Goal: Task Accomplishment & Management: Use online tool/utility

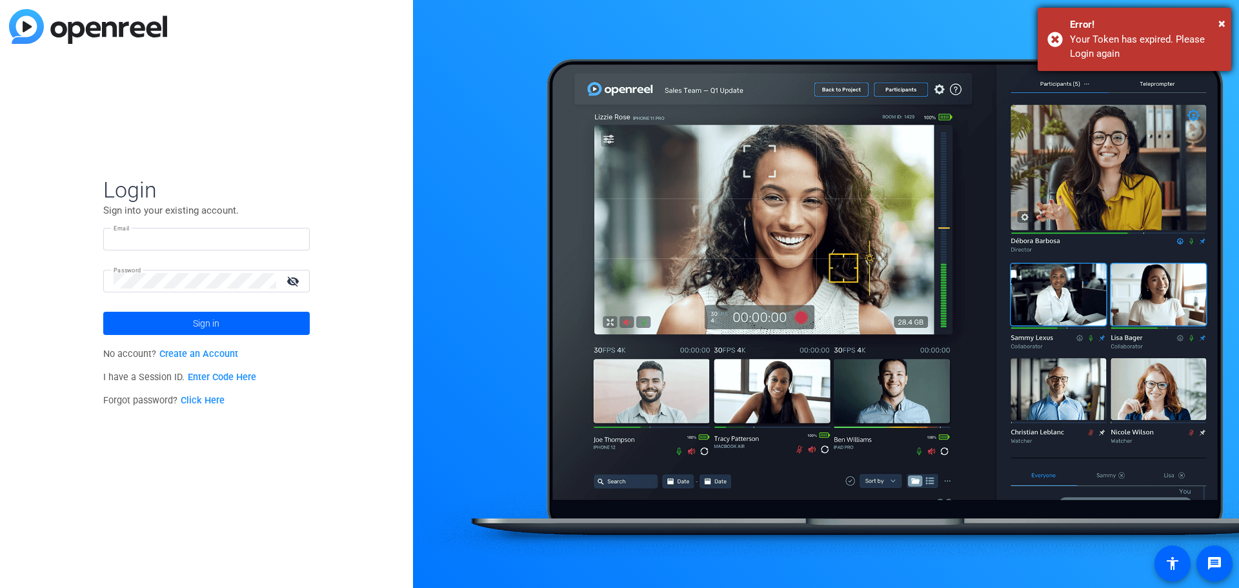
type input "jkender@cando-ms.org"
click at [1216, 26] on div "Error!" at bounding box center [1146, 24] width 152 height 15
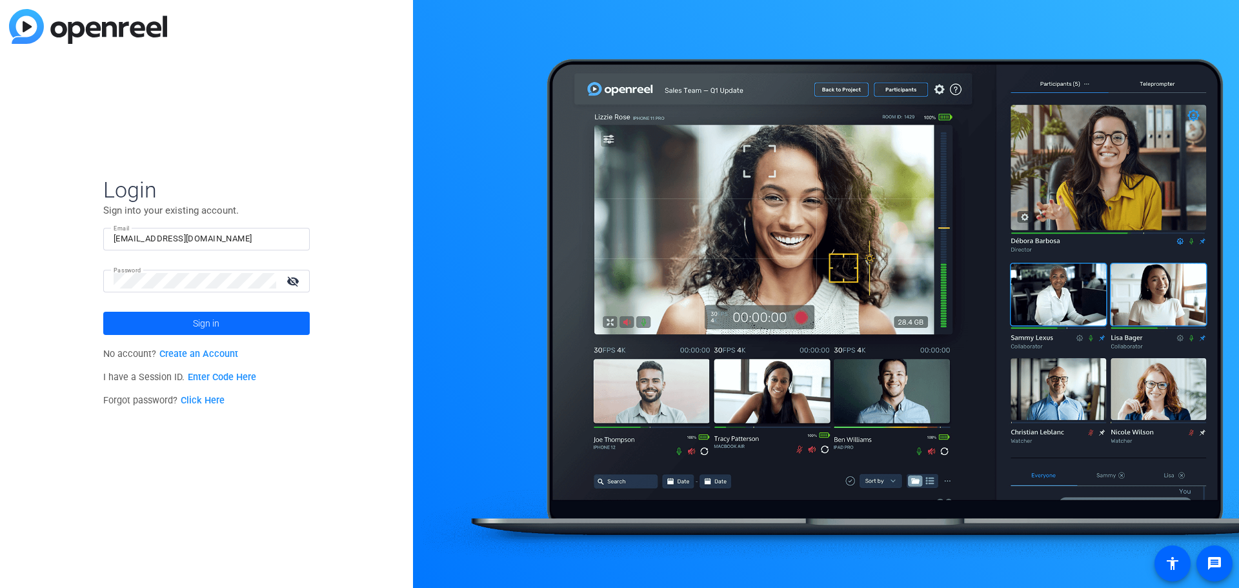
click at [198, 318] on span "Sign in" at bounding box center [206, 323] width 26 height 32
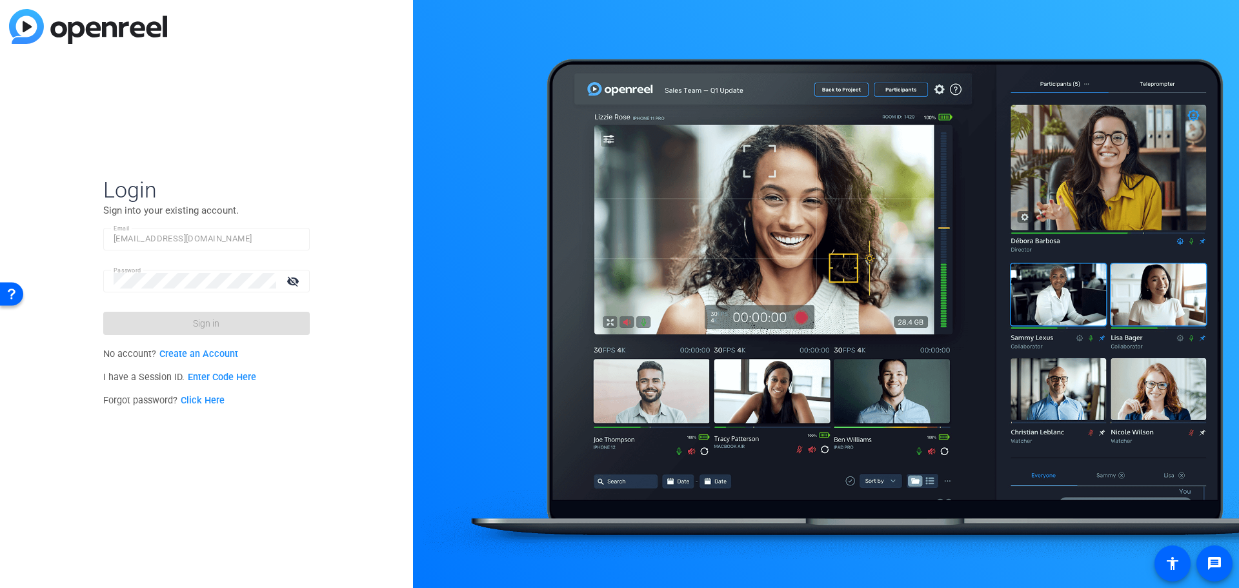
click at [210, 267] on mat-form-field "Email jkender@cando-ms.org" at bounding box center [206, 249] width 207 height 42
drag, startPoint x: 239, startPoint y: 254, endPoint x: 232, endPoint y: 249, distance: 7.9
click at [237, 252] on mat-form-field "Email jkender@cando-ms.org" at bounding box center [206, 249] width 207 height 42
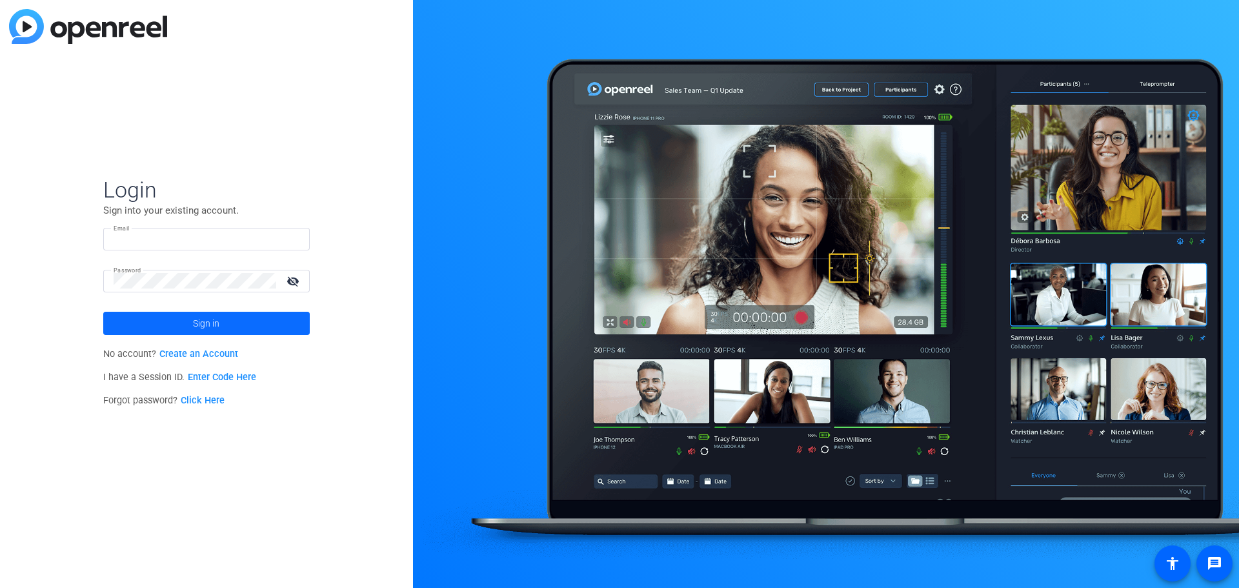
type input "jkender@cando-ms.org"
click at [216, 320] on span "Sign in" at bounding box center [206, 323] width 26 height 32
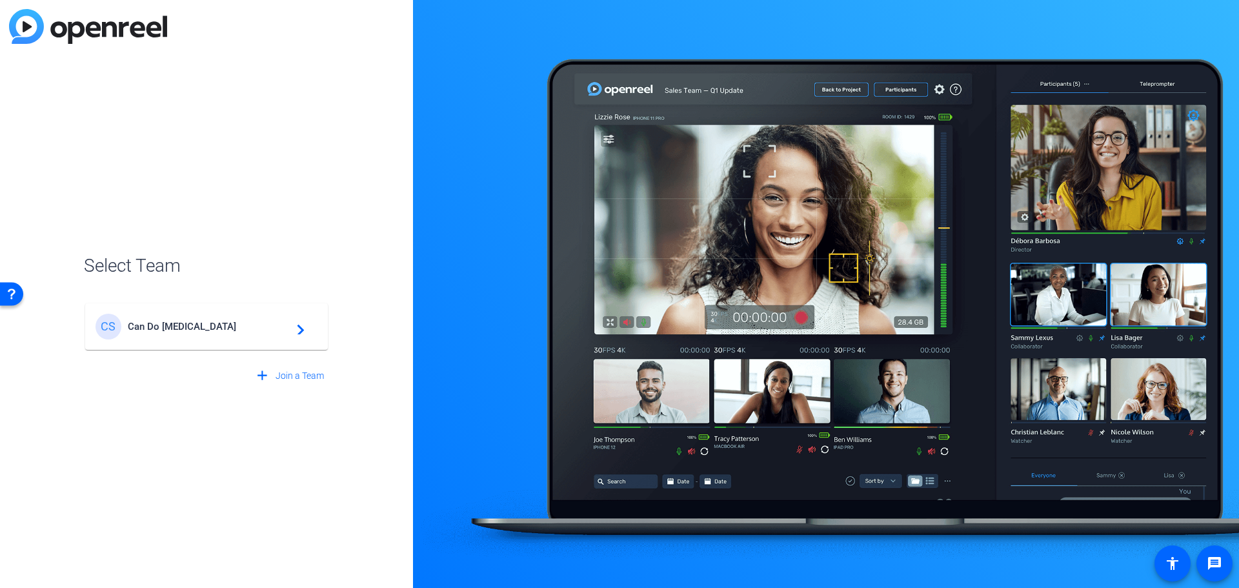
click at [230, 324] on span "Can Do [MEDICAL_DATA]" at bounding box center [208, 327] width 161 height 12
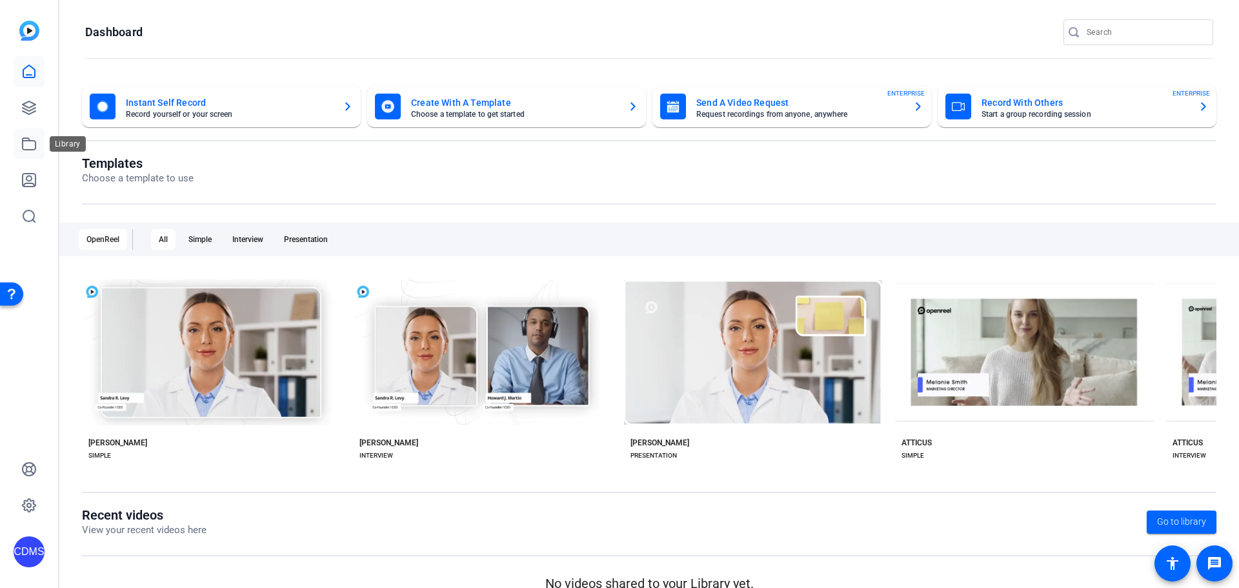
click at [21, 147] on icon at bounding box center [28, 143] width 15 height 15
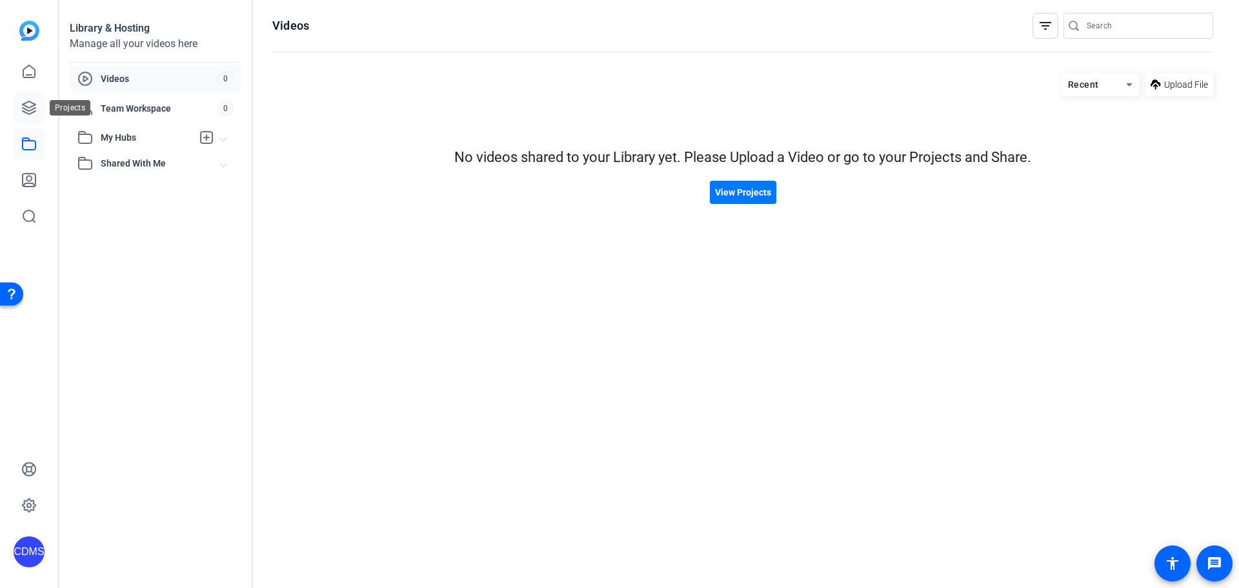
click at [41, 105] on link at bounding box center [29, 107] width 31 height 31
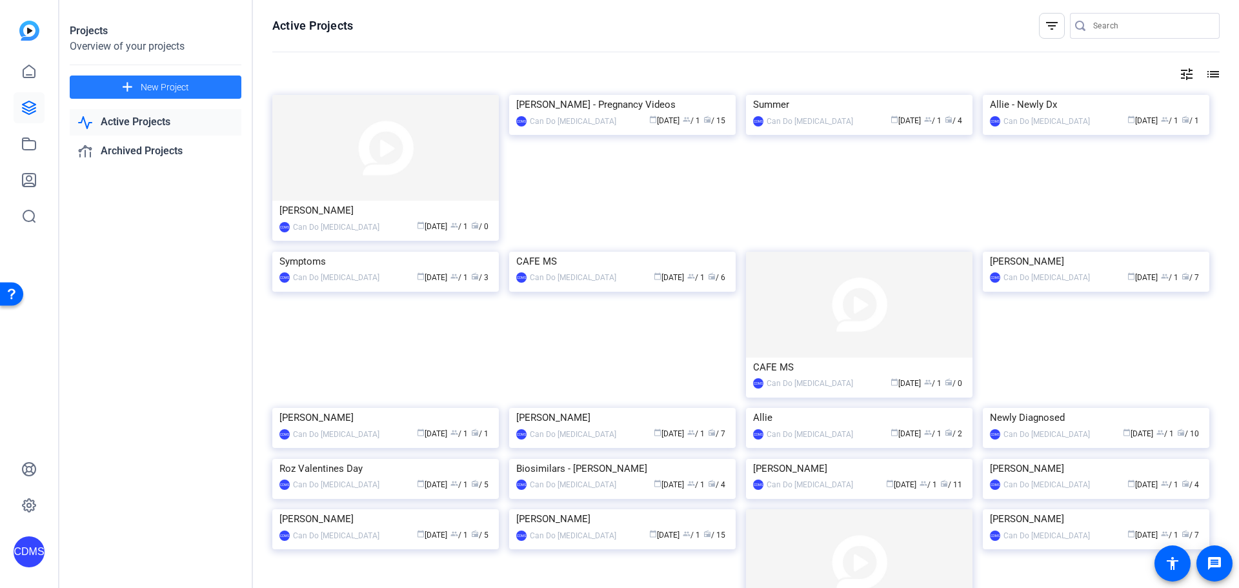
click at [126, 81] on mat-icon "add" at bounding box center [127, 87] width 16 height 16
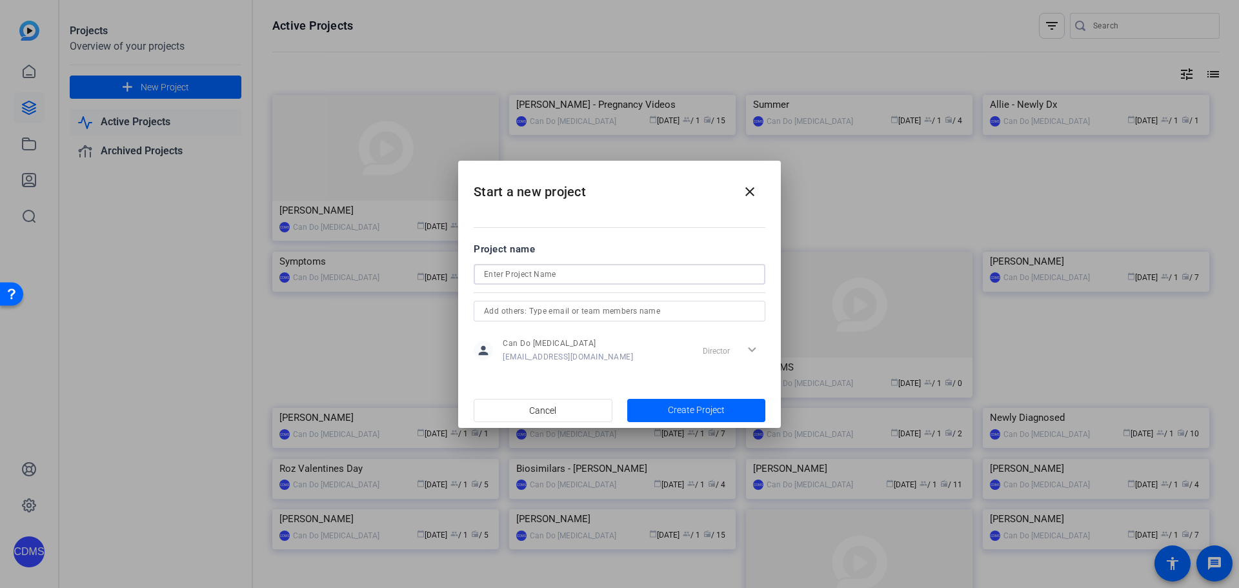
click at [550, 278] on input at bounding box center [619, 274] width 271 height 15
drag, startPoint x: 534, startPoint y: 272, endPoint x: 470, endPoint y: 272, distance: 64.6
click at [470, 272] on mat-dialog-content "Project name Chris Wells - Motivation & Setting person Can Do Multiple Sclerosi…" at bounding box center [619, 302] width 323 height 179
click at [621, 278] on input "Motivation & Setting" at bounding box center [619, 274] width 271 height 15
paste input "Chris Wells -"
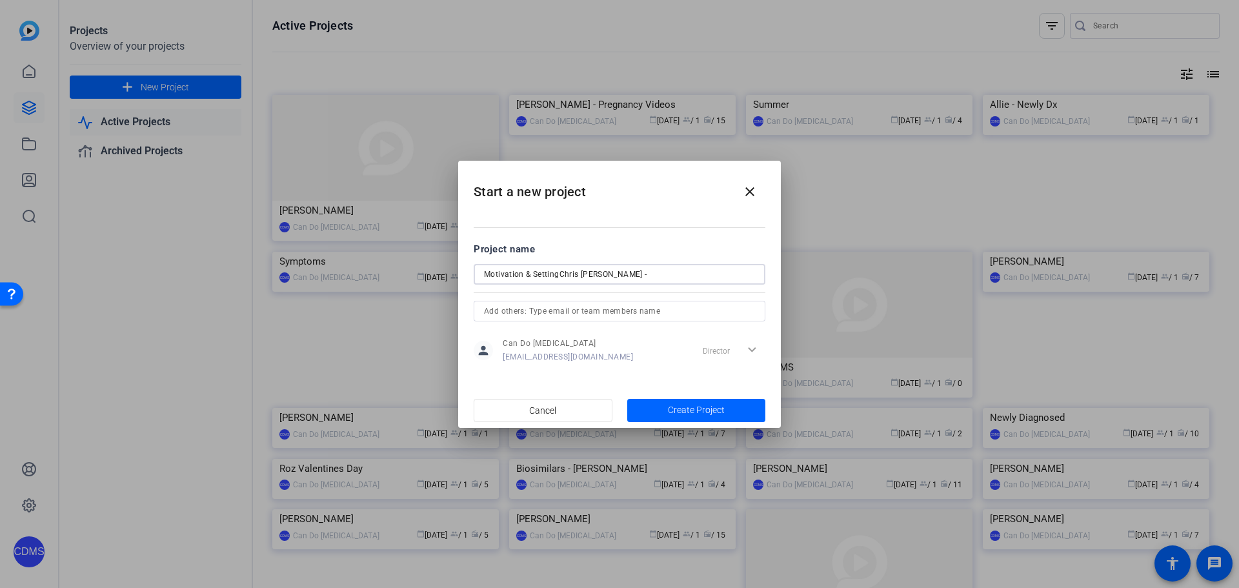
click at [560, 274] on input "Motivation & SettingChris Wells -" at bounding box center [619, 274] width 271 height 15
type input "Motivation & Setting - [PERSON_NAME]"
click at [688, 409] on span "Create Project" at bounding box center [696, 410] width 57 height 14
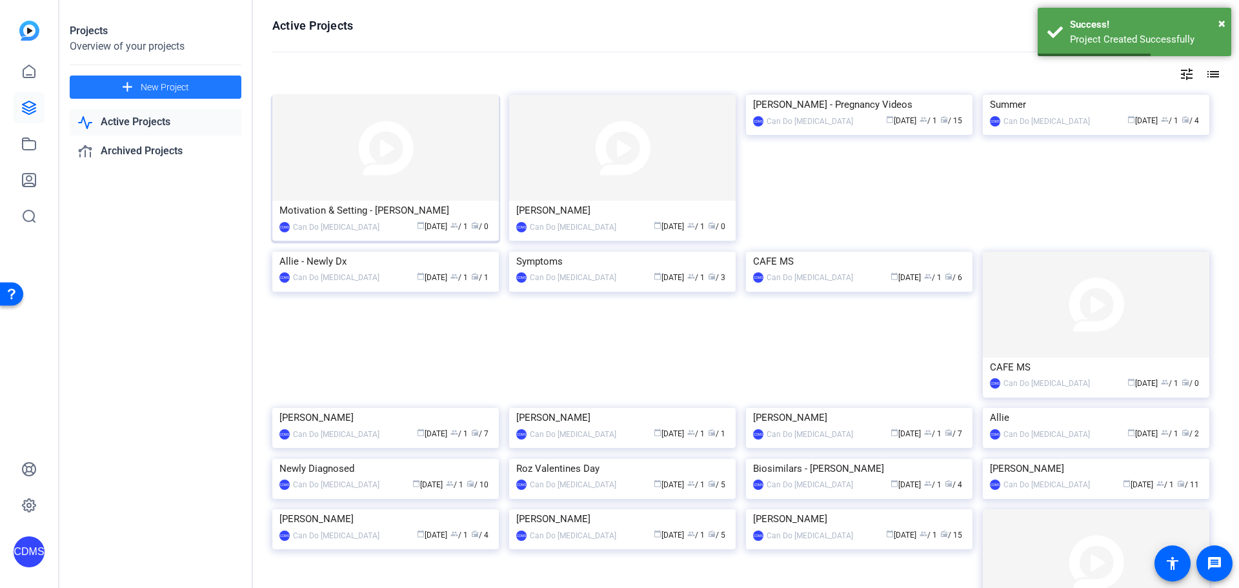
click at [432, 185] on img at bounding box center [385, 148] width 227 height 106
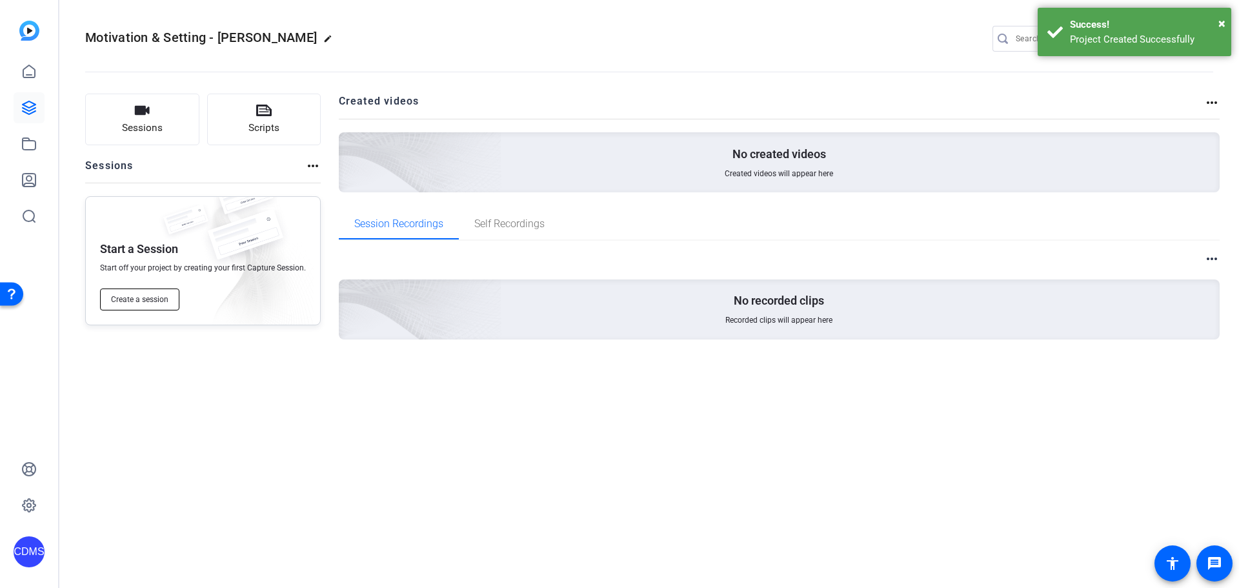
click at [147, 307] on button "Create a session" at bounding box center [139, 300] width 79 height 22
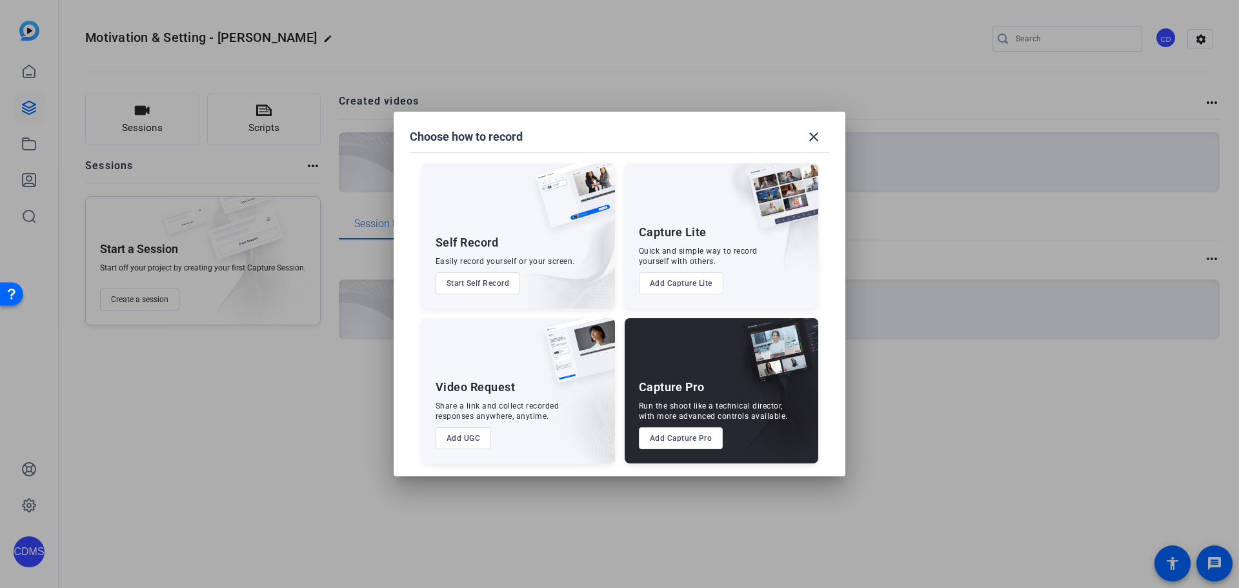
click at [688, 427] on div "Capture Pro Run the shoot like a technical director, with more advanced control…" at bounding box center [722, 390] width 194 height 145
click at [691, 431] on button "Add Capture Pro" at bounding box center [681, 438] width 85 height 22
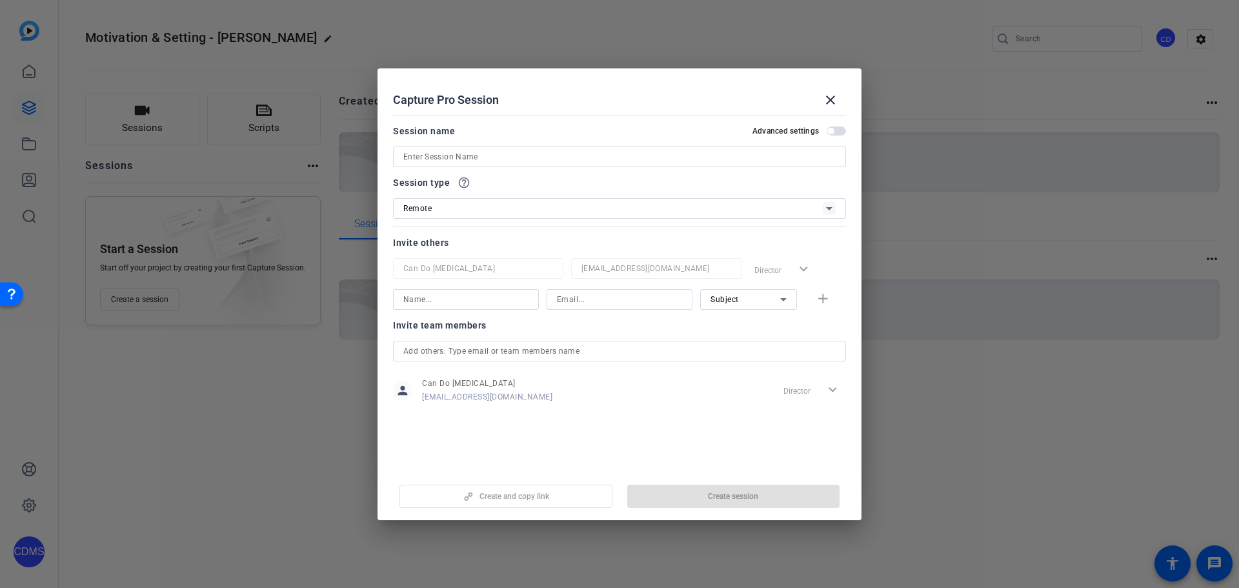
click at [523, 166] on div at bounding box center [619, 157] width 432 height 21
click at [525, 159] on input at bounding box center [619, 156] width 432 height 15
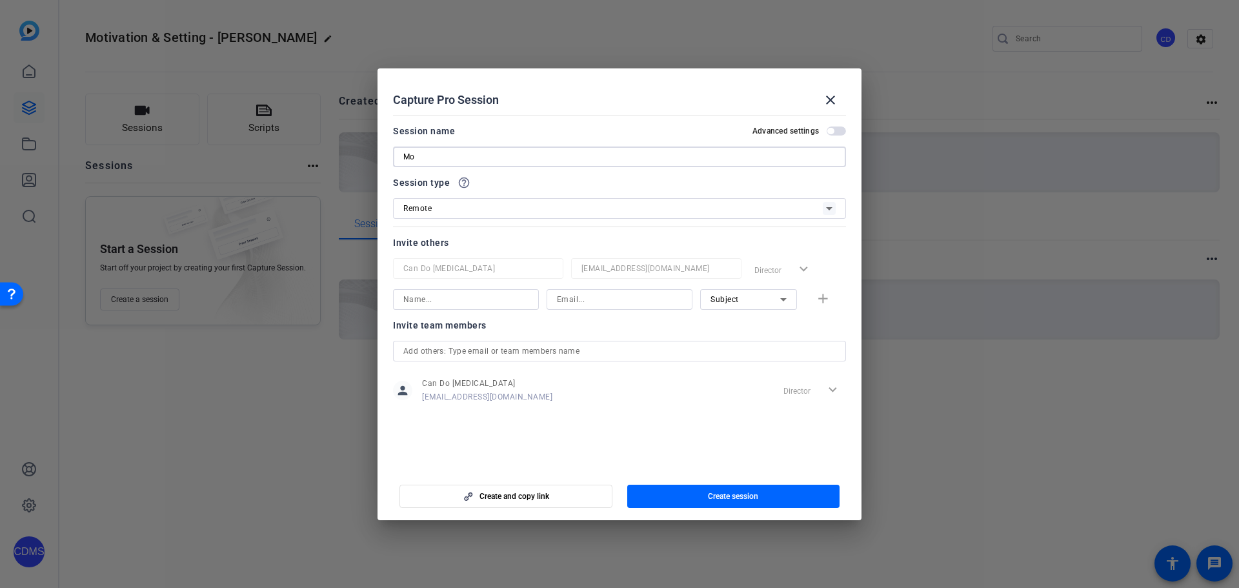
type input "M"
type input "Motivation & Goal Setting"
click at [789, 302] on icon at bounding box center [783, 299] width 15 height 15
click at [772, 327] on mat-option "Collaborator" at bounding box center [748, 325] width 97 height 21
click at [511, 294] on input at bounding box center [465, 299] width 125 height 15
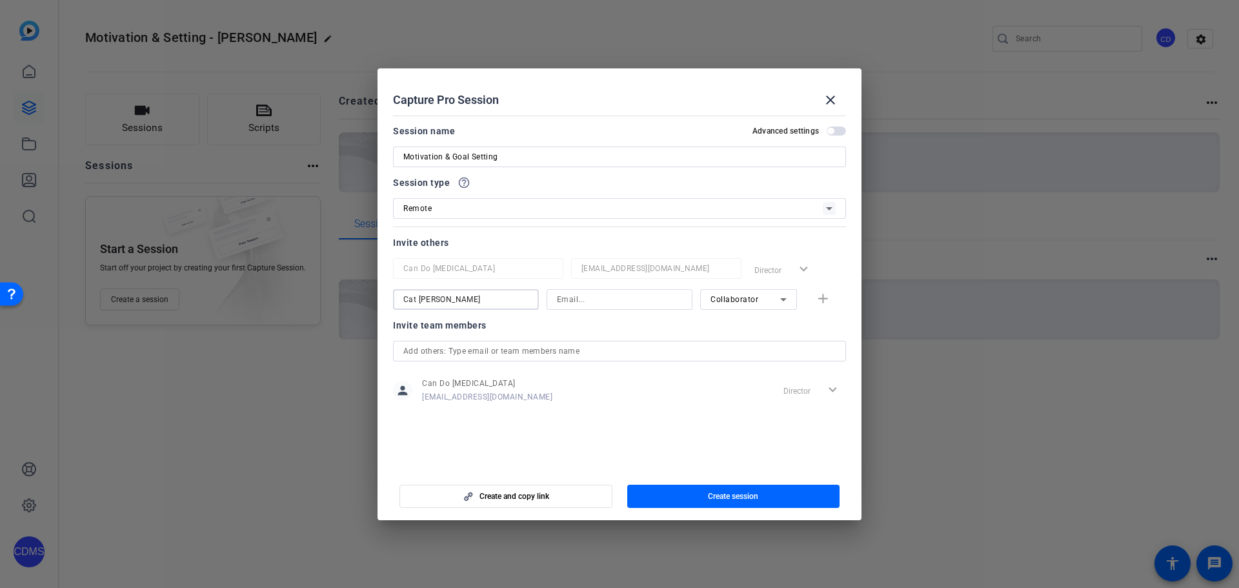
type input "Cat Lyons"
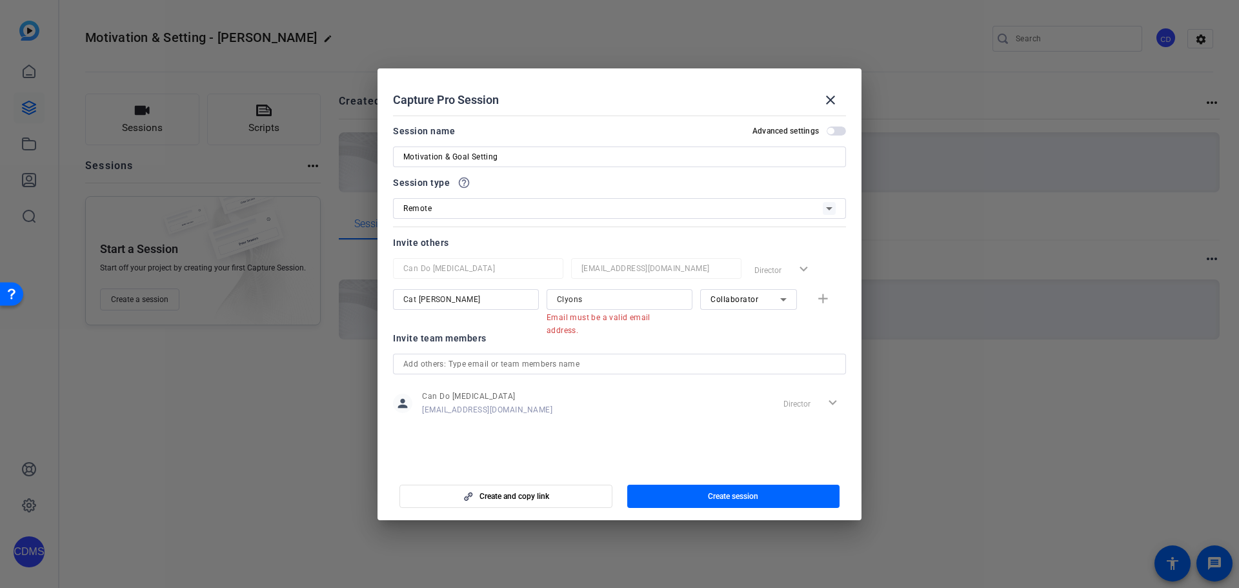
click at [382, 378] on mat-dialog-content "Session name Advanced settings Motivation & Goal Setting Session type help_outl…" at bounding box center [620, 289] width 484 height 358
click at [564, 303] on input "Clyons" at bounding box center [619, 299] width 125 height 15
click at [615, 303] on input "Clyons" at bounding box center [619, 299] width 125 height 15
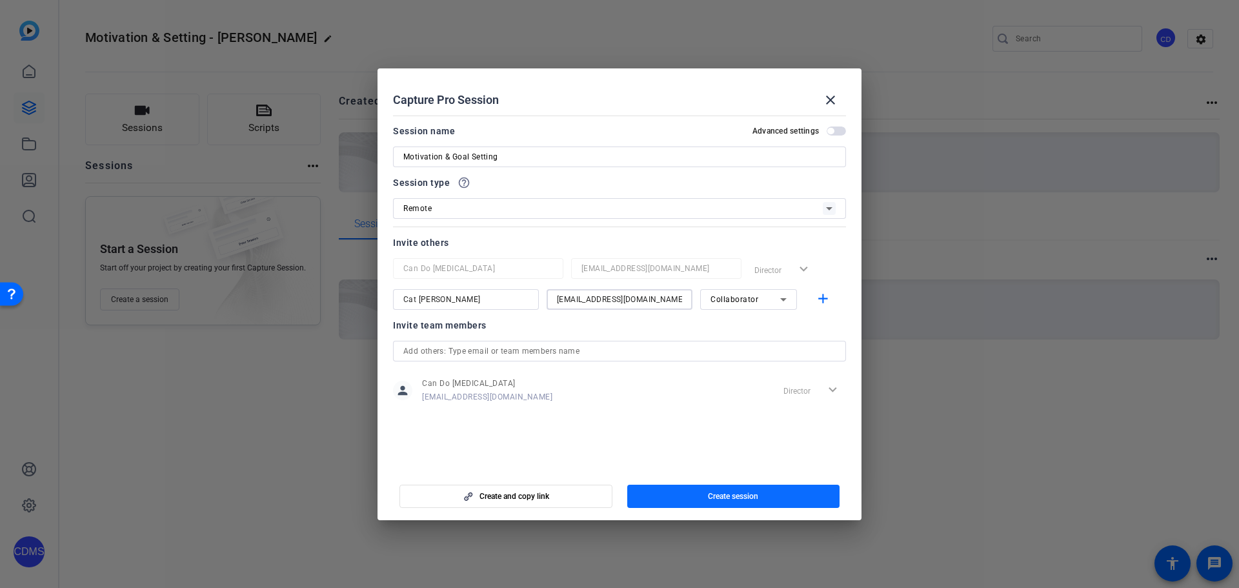
type input "Clyons@cando-ms.org"
click at [757, 490] on span "button" at bounding box center [733, 496] width 213 height 31
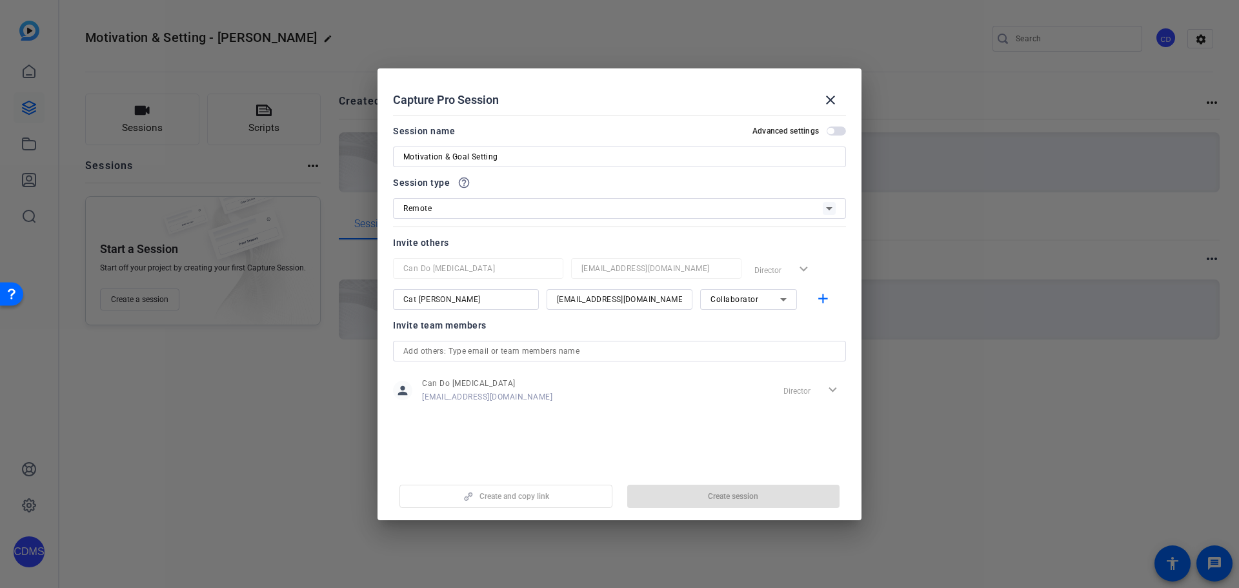
click at [710, 467] on mat-dialog-content "Session name Advanced settings Motivation & Goal Setting Session type help_outl…" at bounding box center [620, 289] width 484 height 358
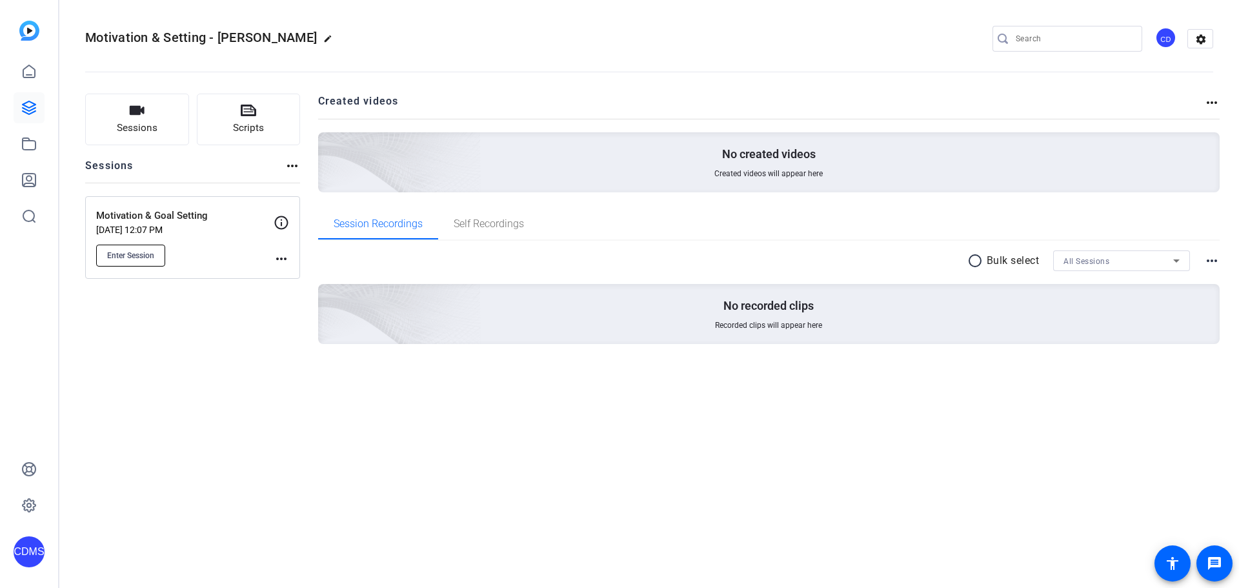
click at [127, 260] on span "Enter Session" at bounding box center [130, 255] width 47 height 10
click at [39, 576] on div "CDMS" at bounding box center [29, 294] width 58 height 588
click at [28, 553] on div "CDMS" at bounding box center [29, 551] width 31 height 31
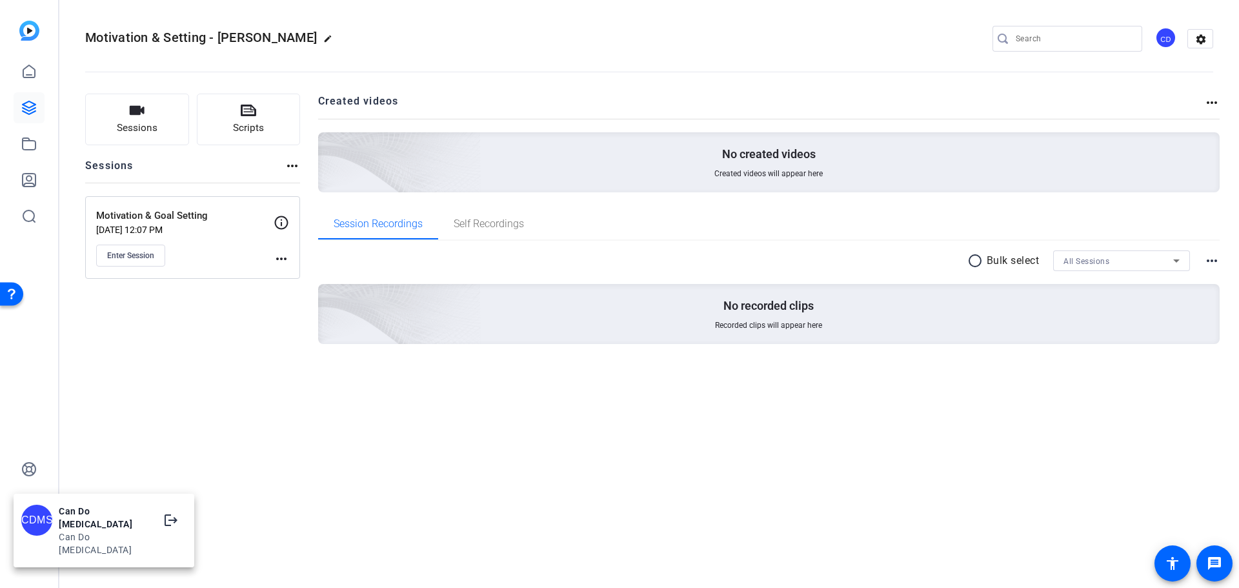
click at [1039, 99] on div at bounding box center [619, 294] width 1239 height 588
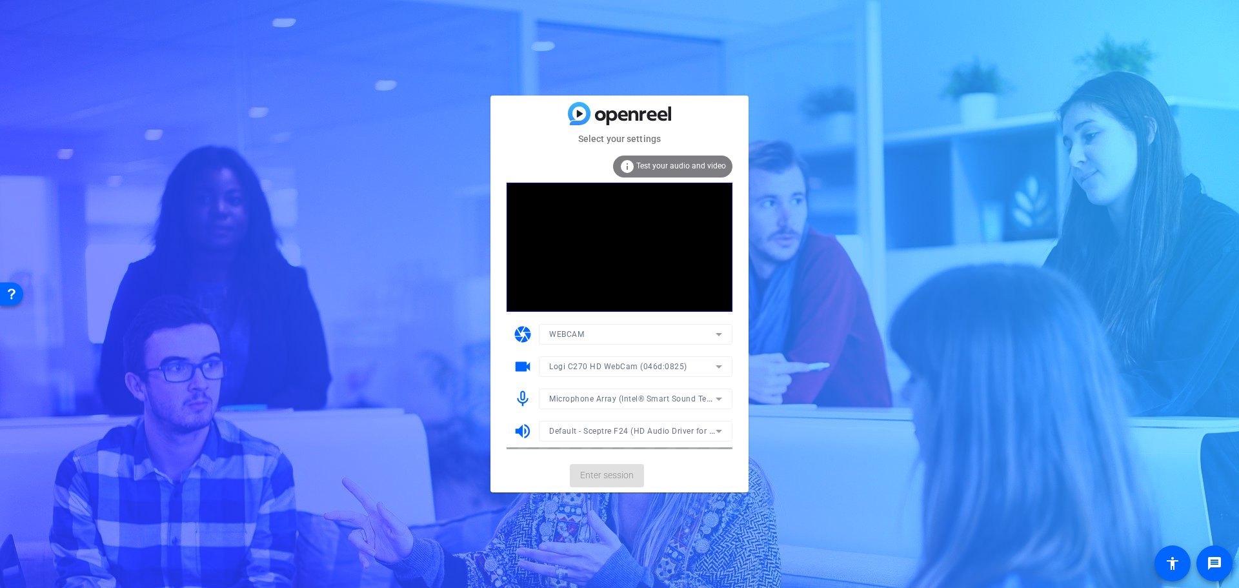
click at [624, 480] on mat-card-actions "Enter session" at bounding box center [620, 476] width 258 height 34
click at [602, 478] on span "Enter session" at bounding box center [607, 476] width 54 height 14
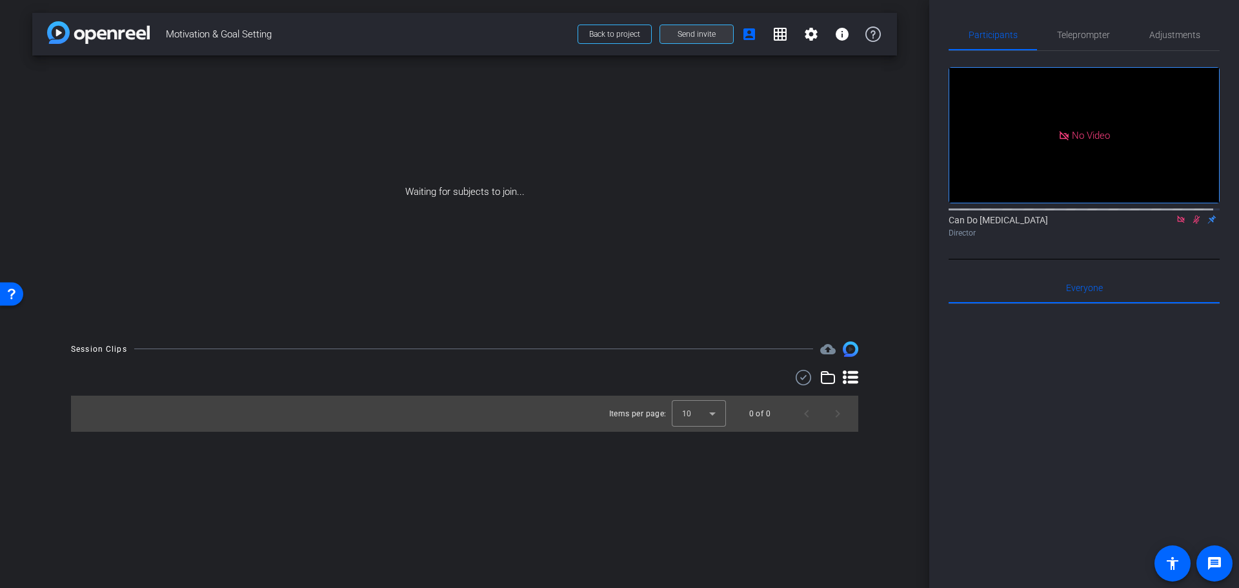
click at [721, 28] on span at bounding box center [696, 34] width 73 height 31
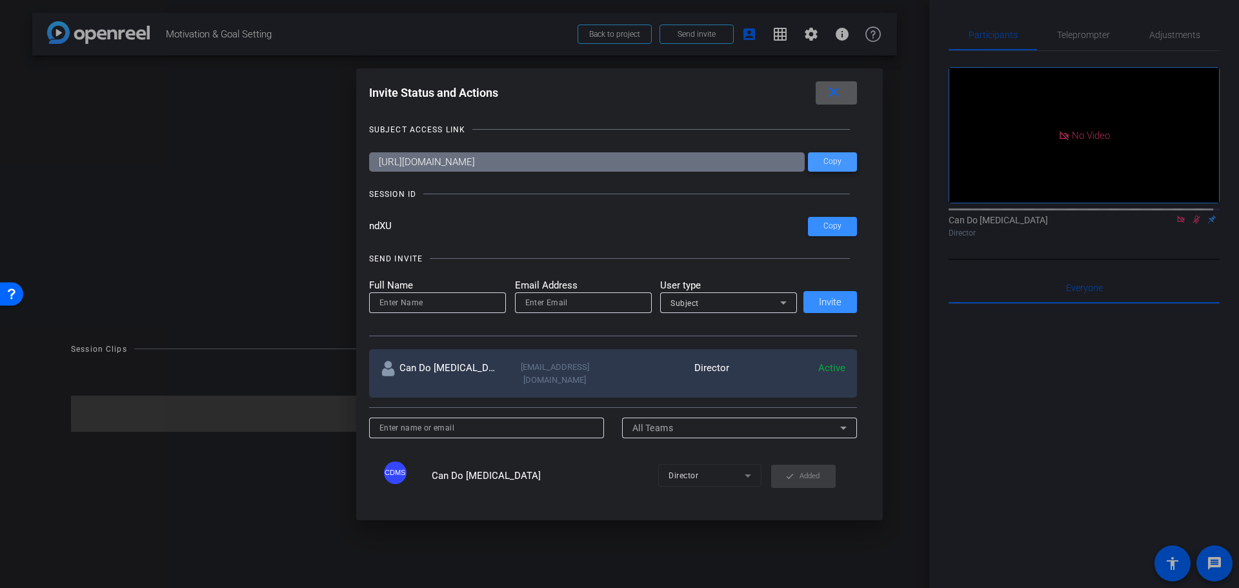
click at [832, 156] on button "Copy" at bounding box center [832, 161] width 49 height 19
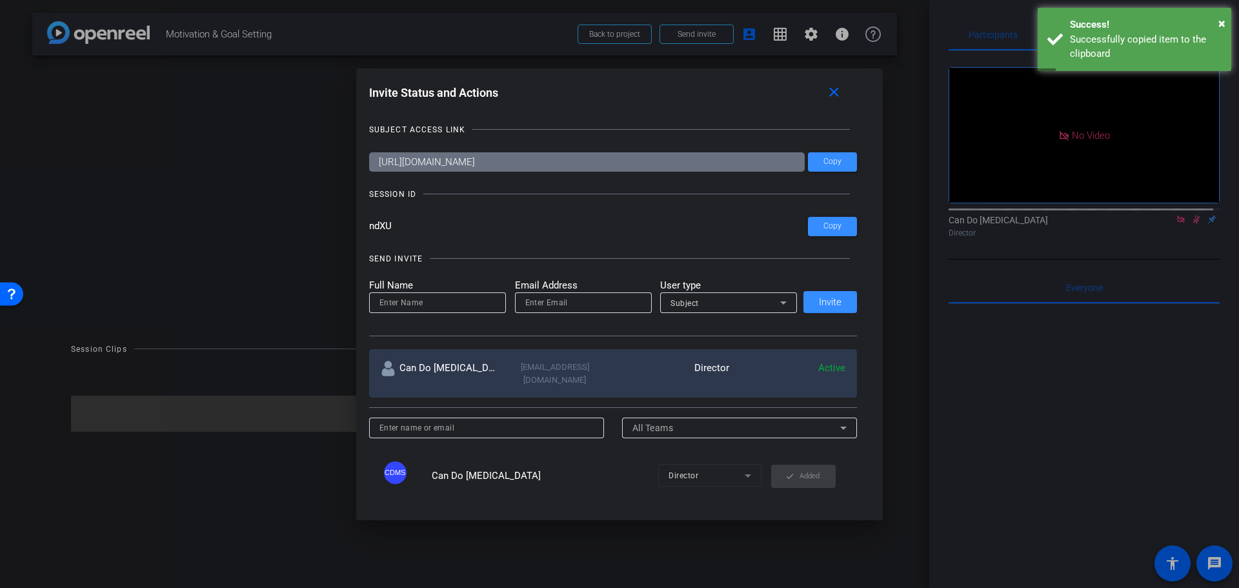
drag, startPoint x: 362, startPoint y: 314, endPoint x: 384, endPoint y: 310, distance: 22.3
click at [362, 313] on div "Invite Status and Actions close SUBJECT ACCESS LINK https://capture.openreel.co…" at bounding box center [619, 286] width 527 height 437
click at [818, 225] on span at bounding box center [832, 226] width 49 height 31
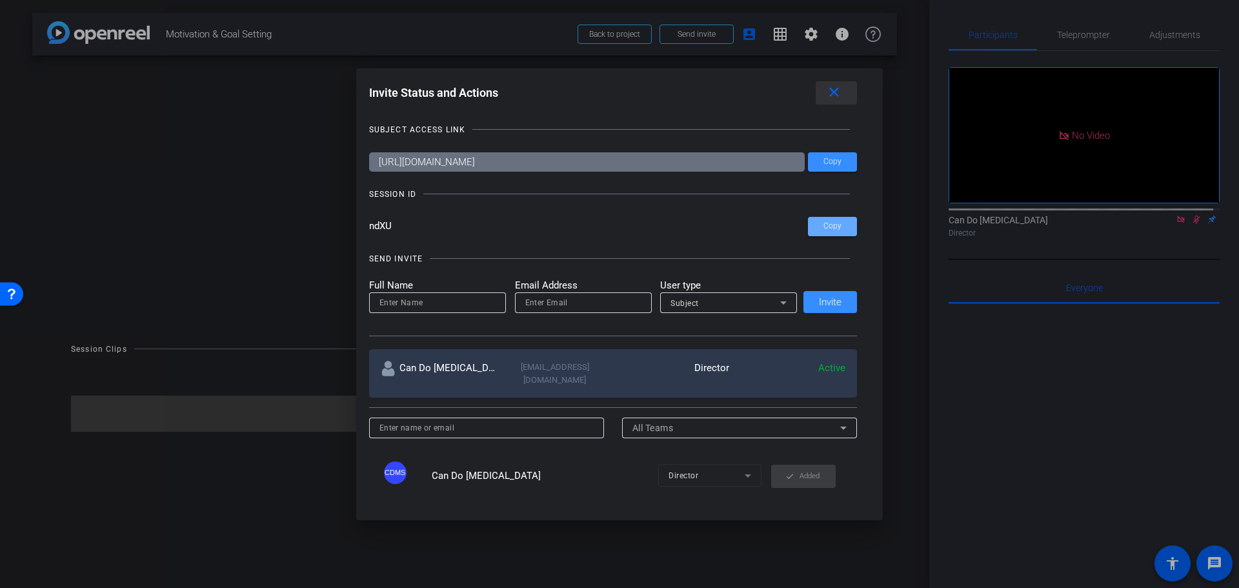
click at [830, 92] on mat-icon "close" at bounding box center [834, 93] width 16 height 16
